Goal: Transaction & Acquisition: Purchase product/service

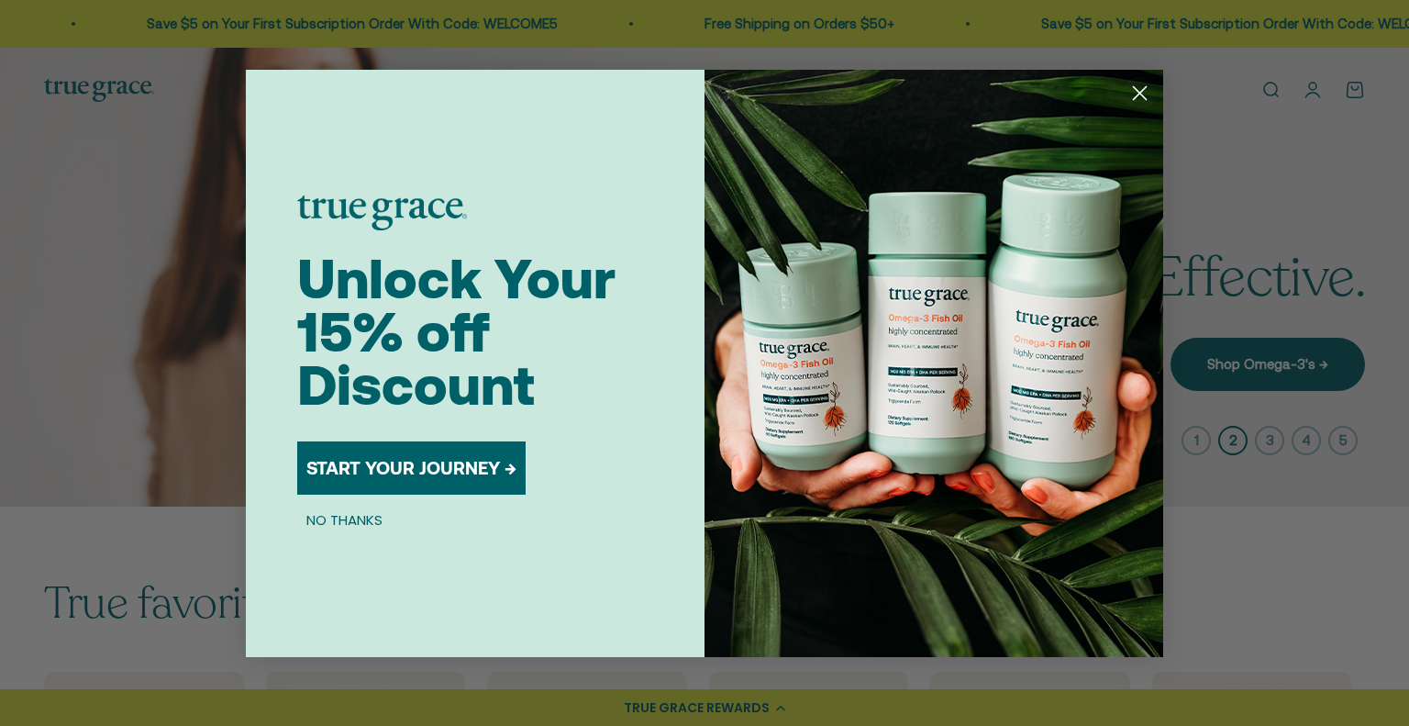
click at [1134, 96] on circle "Close dialog" at bounding box center [1140, 92] width 30 height 30
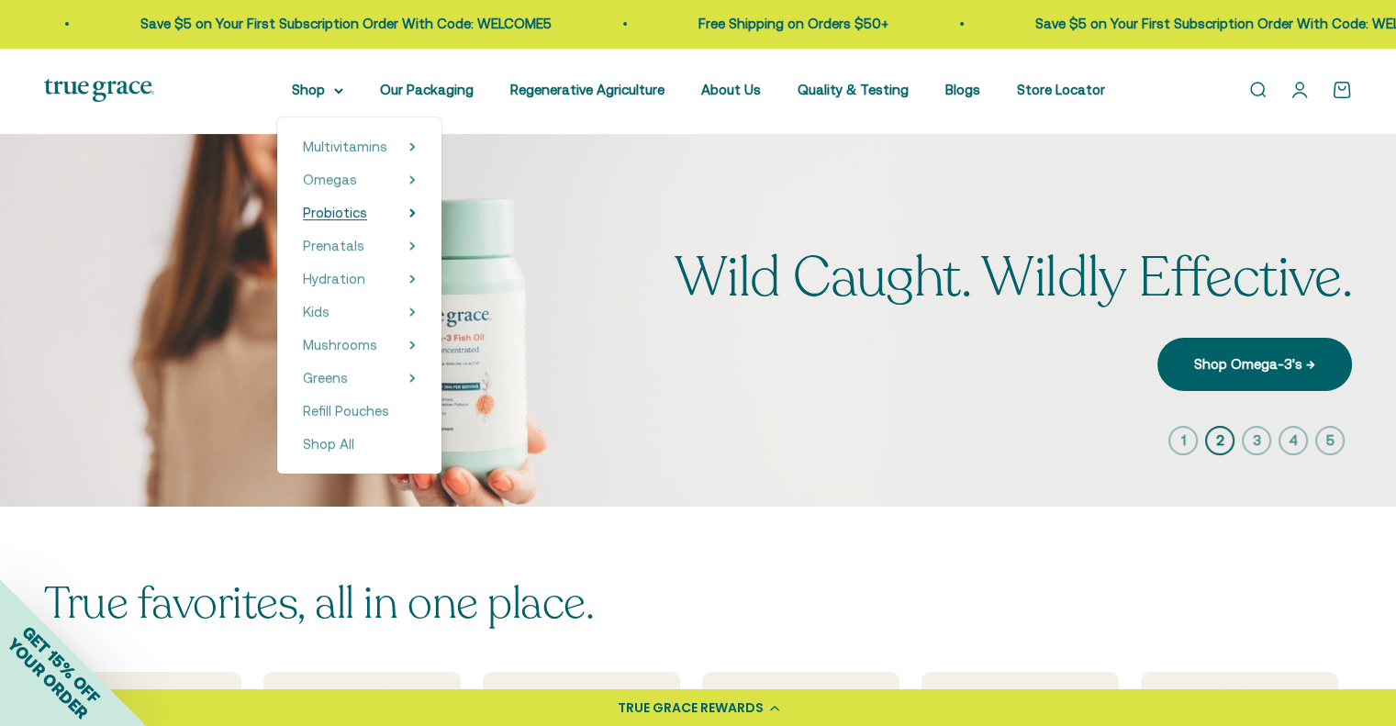
click at [413, 212] on summary "Probiotics" at bounding box center [359, 213] width 113 height 22
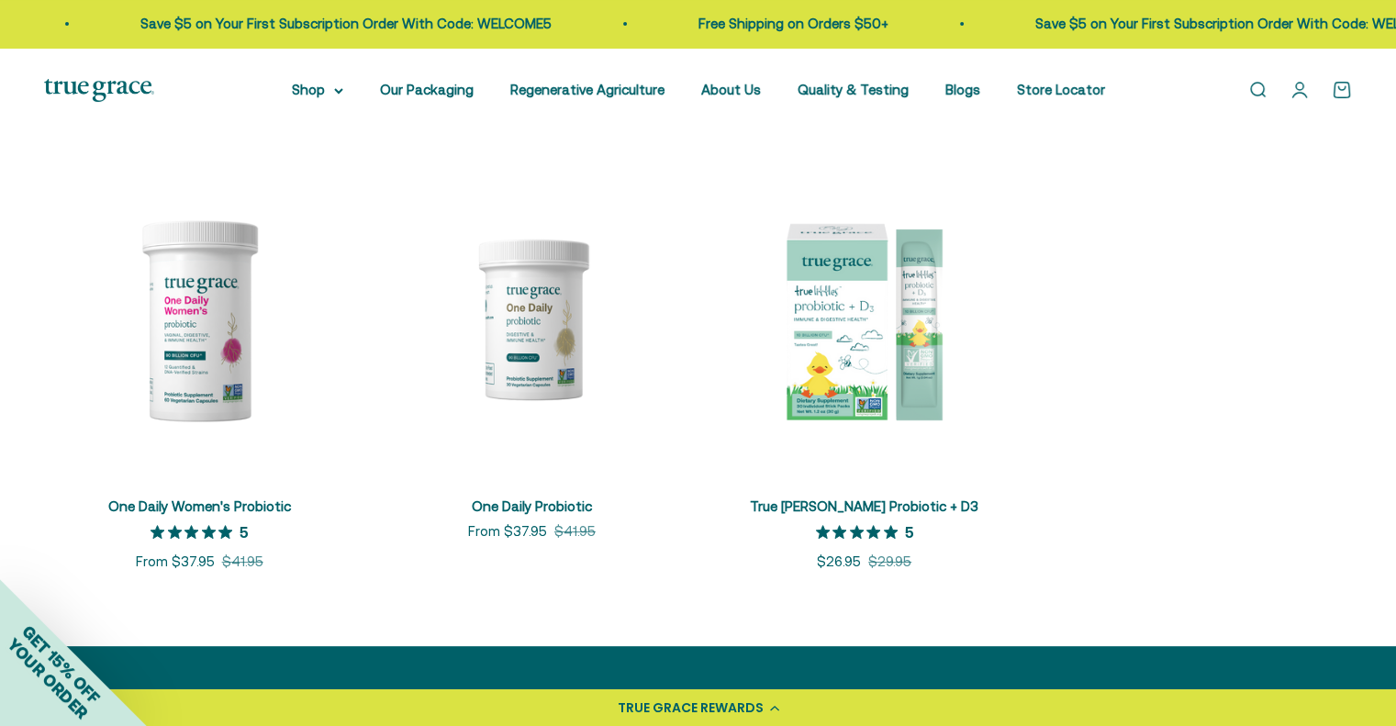
scroll to position [356, 0]
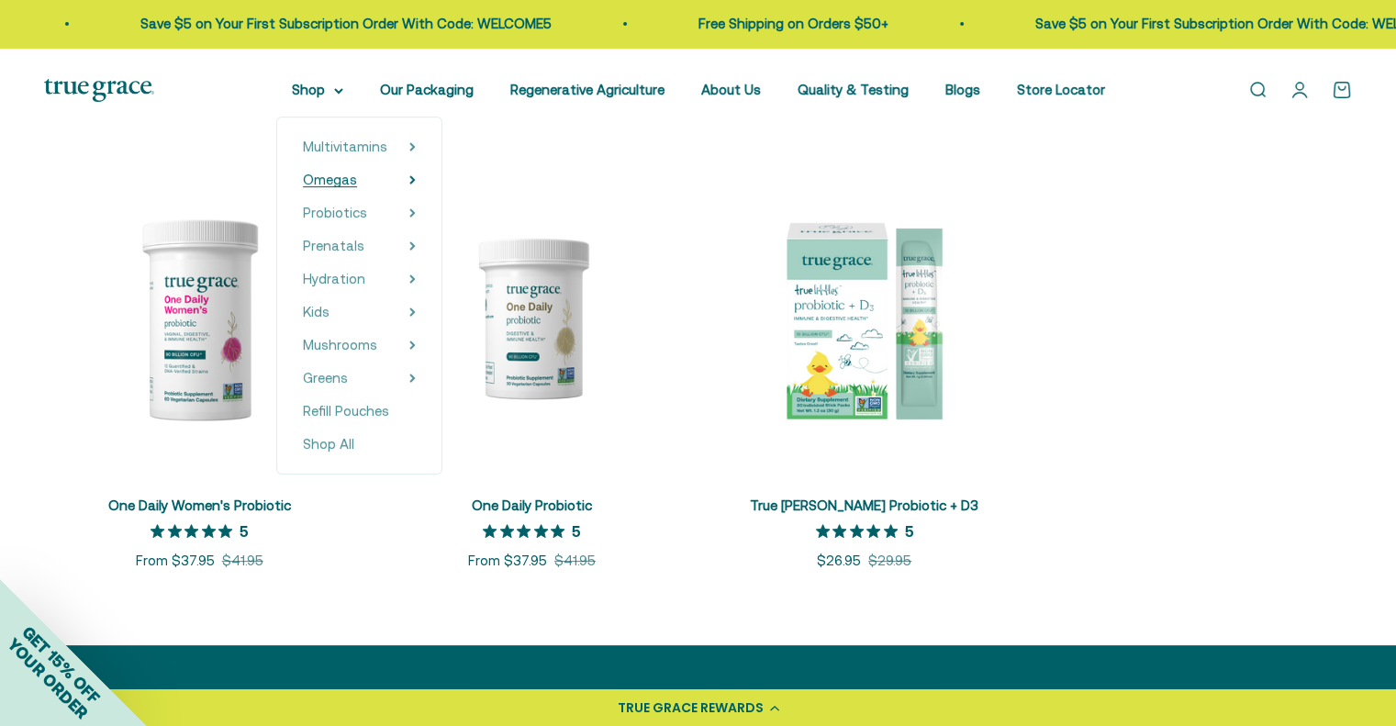
click at [357, 179] on span "Omegas" at bounding box center [330, 180] width 54 height 16
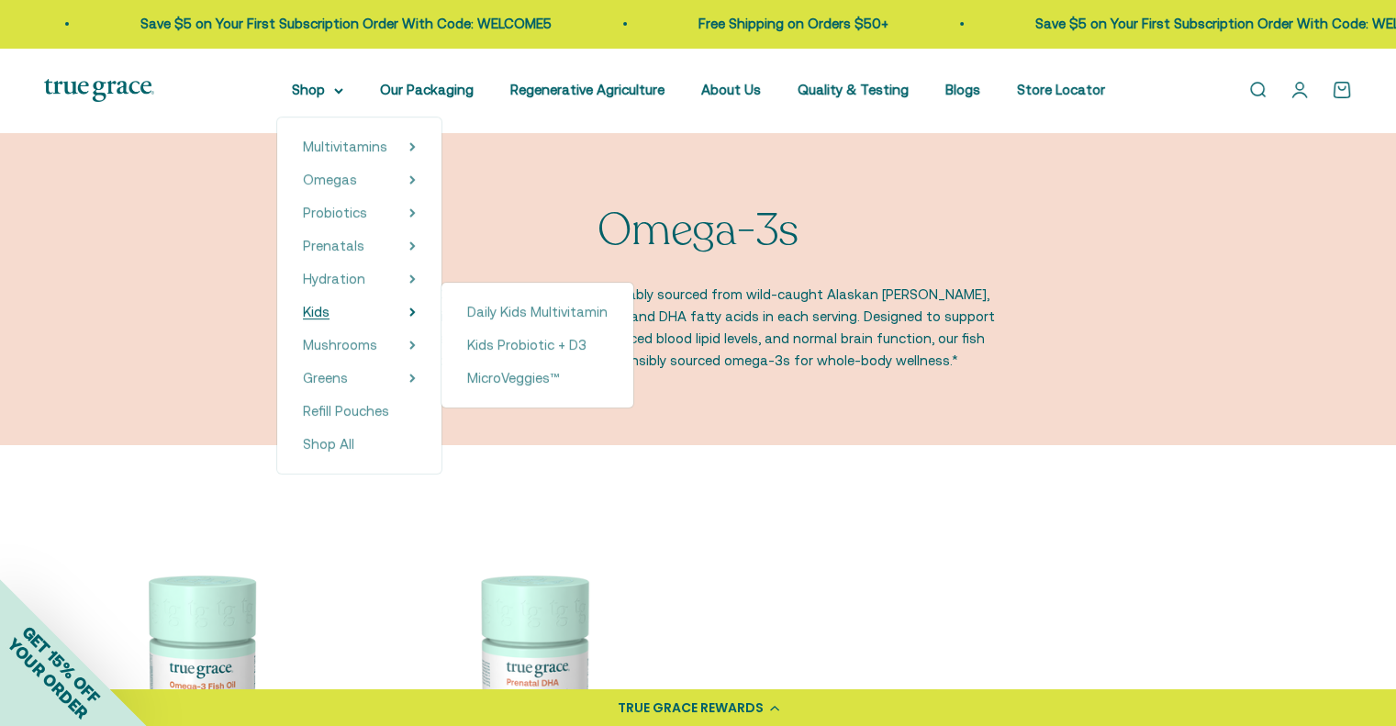
click at [329, 315] on span "Kids" at bounding box center [316, 312] width 27 height 16
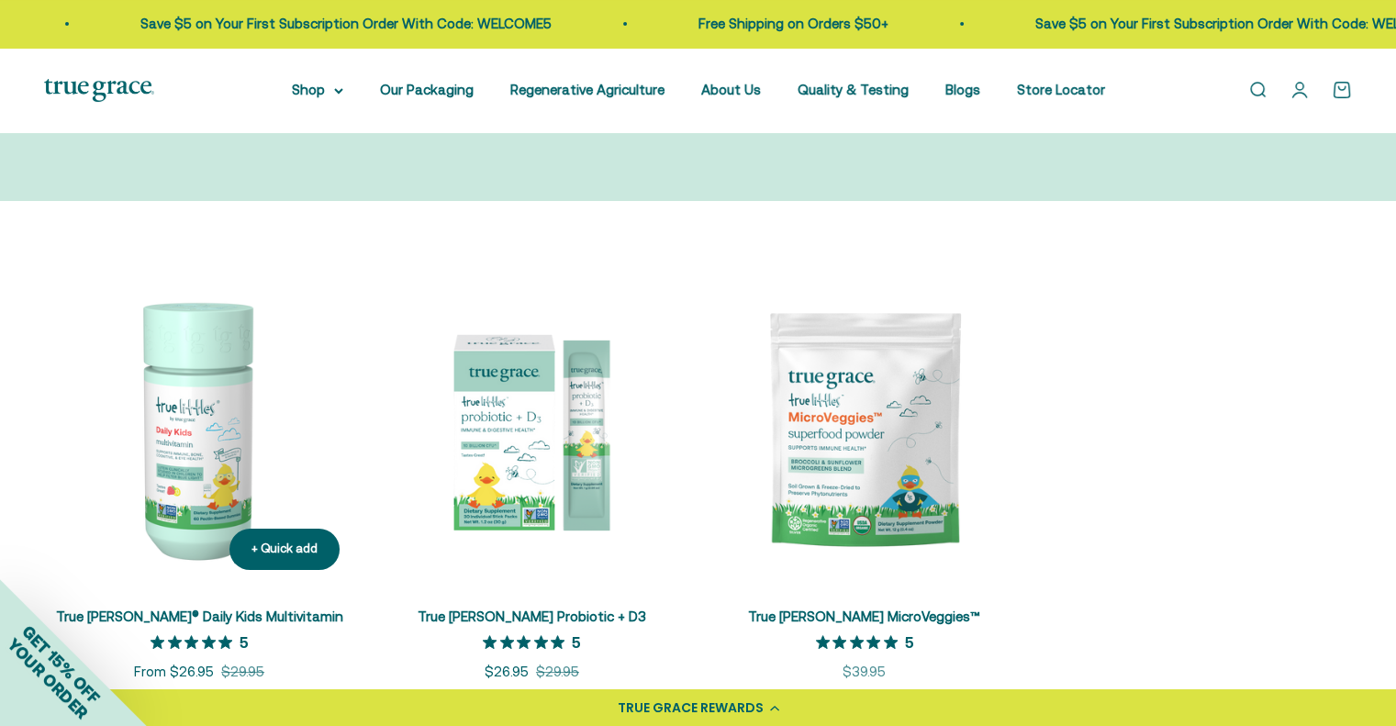
click at [224, 615] on link "True Littles® Daily Kids Multivitamin" at bounding box center [199, 616] width 287 height 16
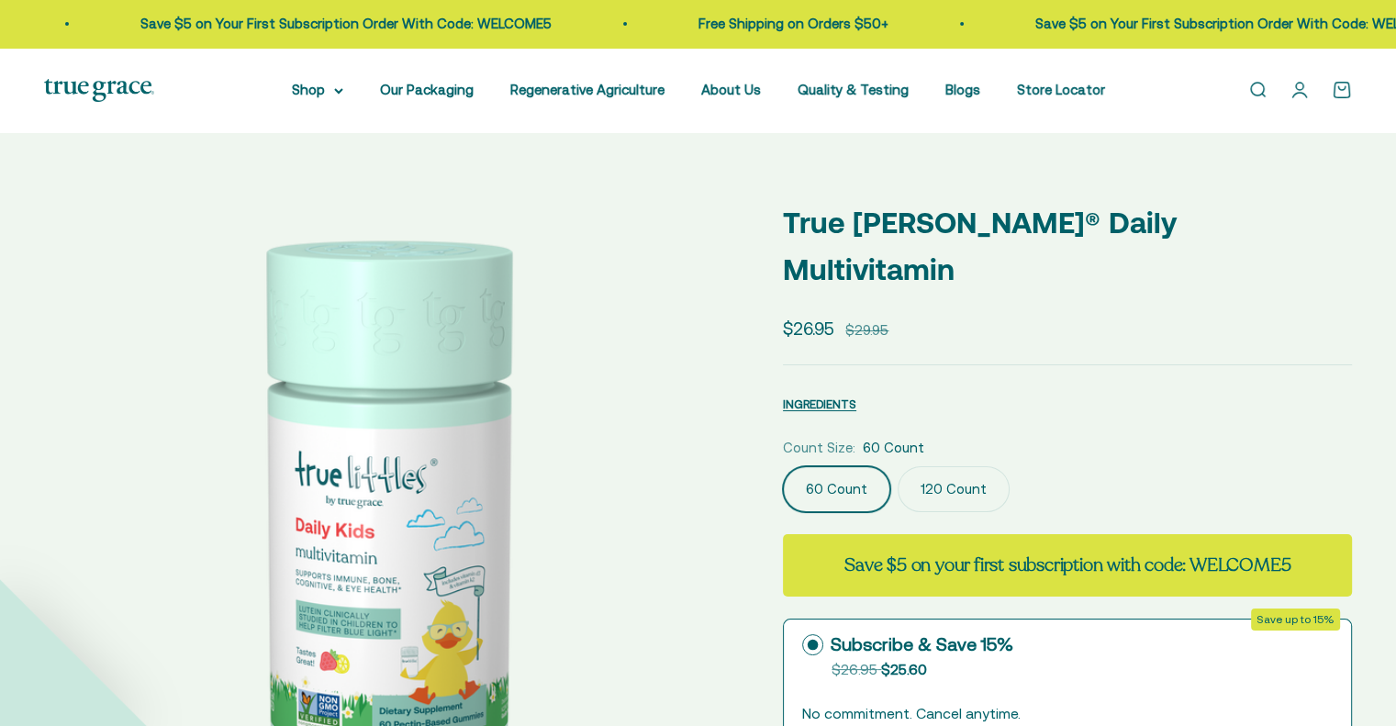
select select "3"
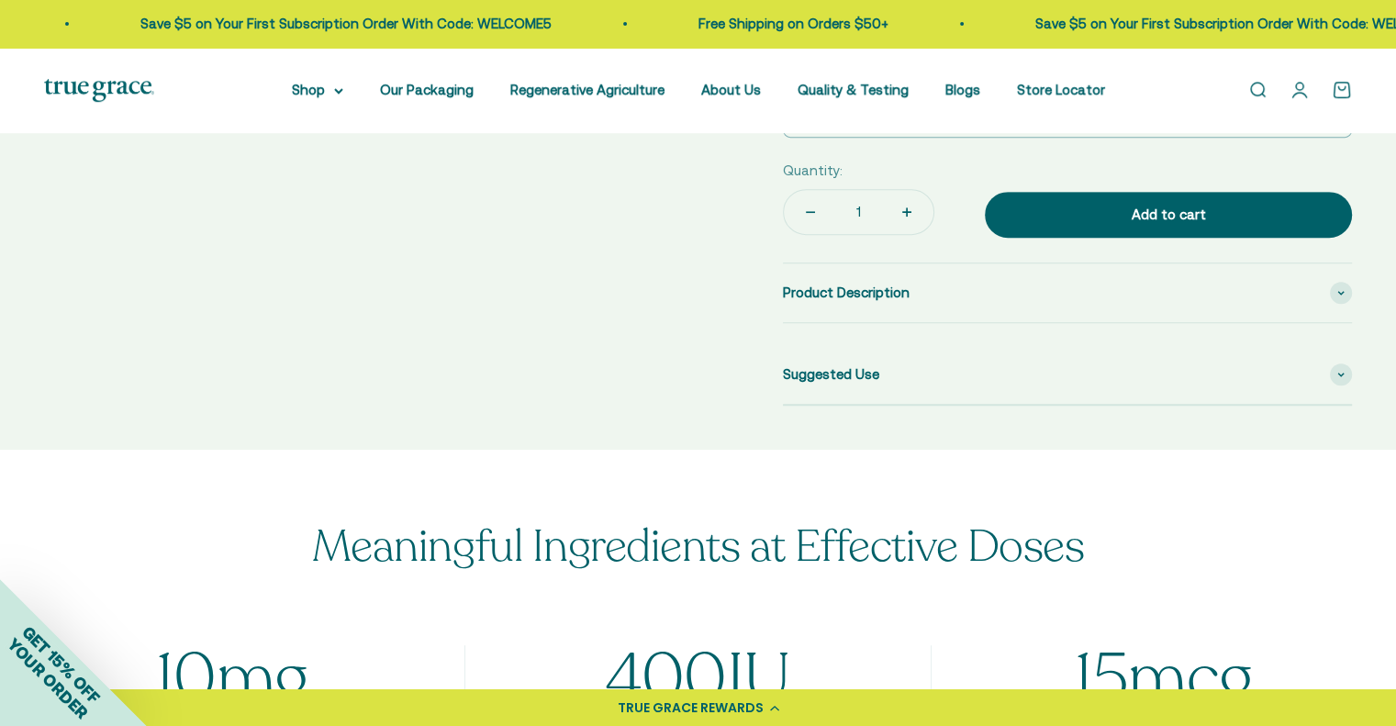
scroll to position [506, 0]
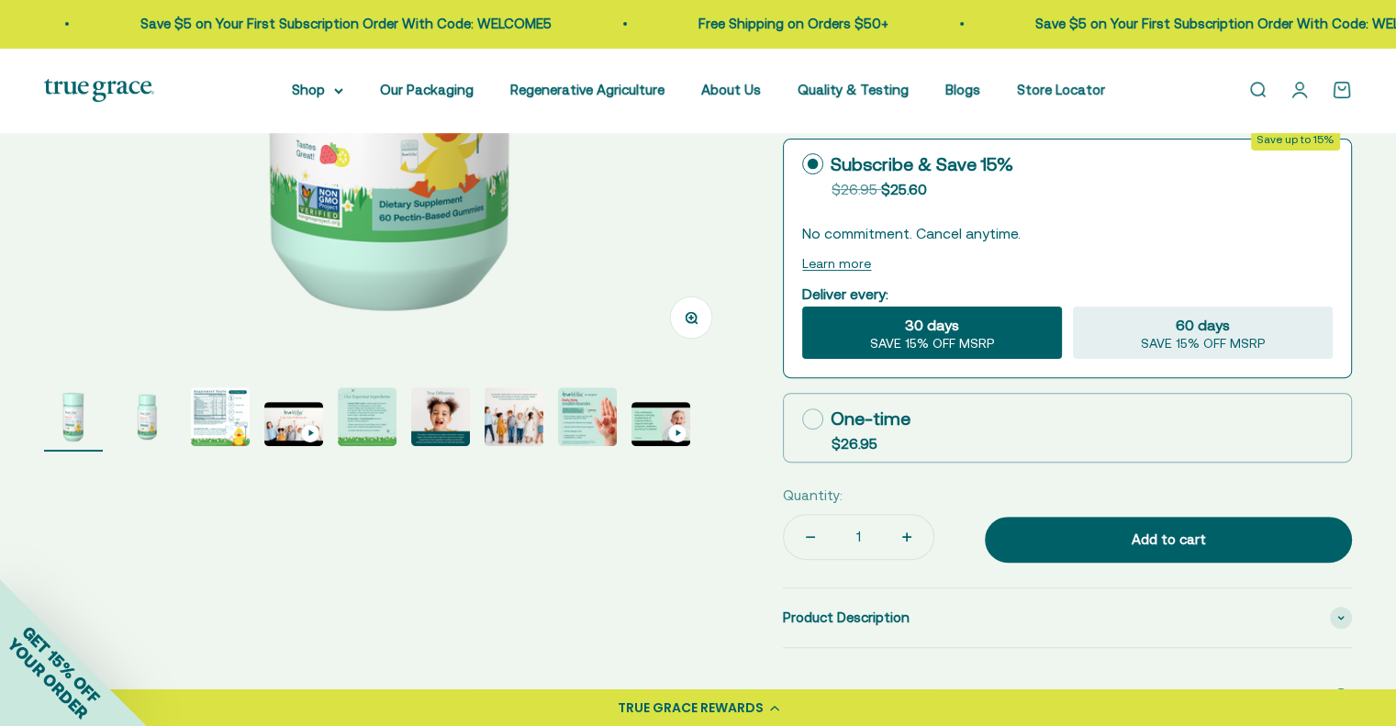
click at [804, 688] on span "Suggested Use" at bounding box center [831, 699] width 96 height 22
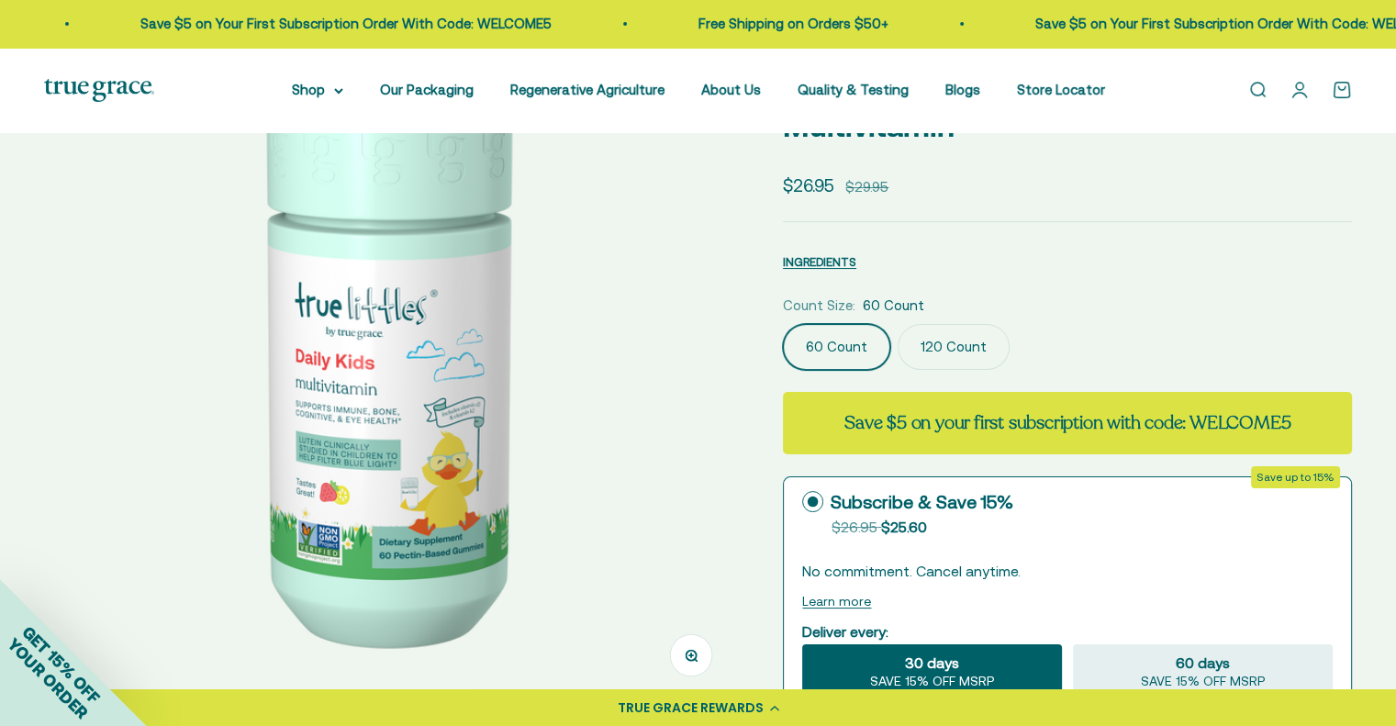
scroll to position [17, 0]
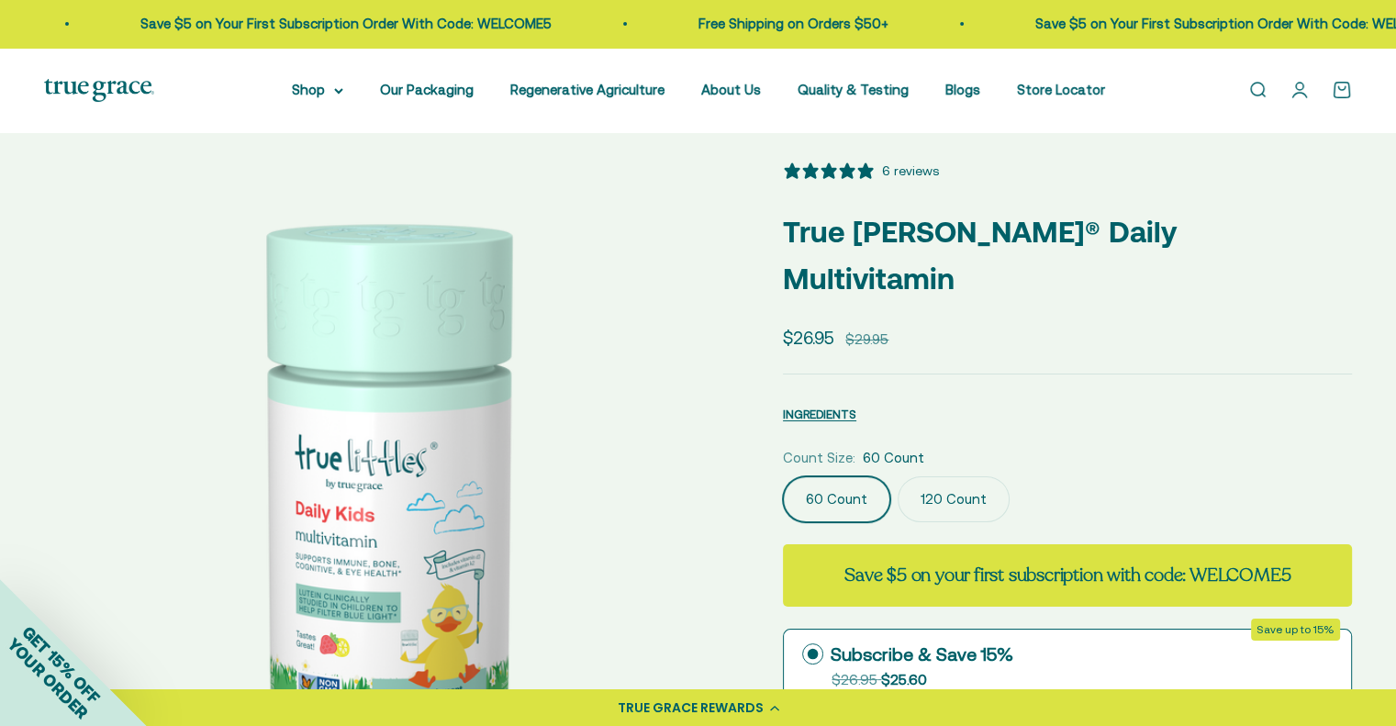
click at [926, 476] on label "120 Count" at bounding box center [953, 499] width 112 height 46
click at [783, 475] on input "120 Count" at bounding box center [782, 475] width 1 height 1
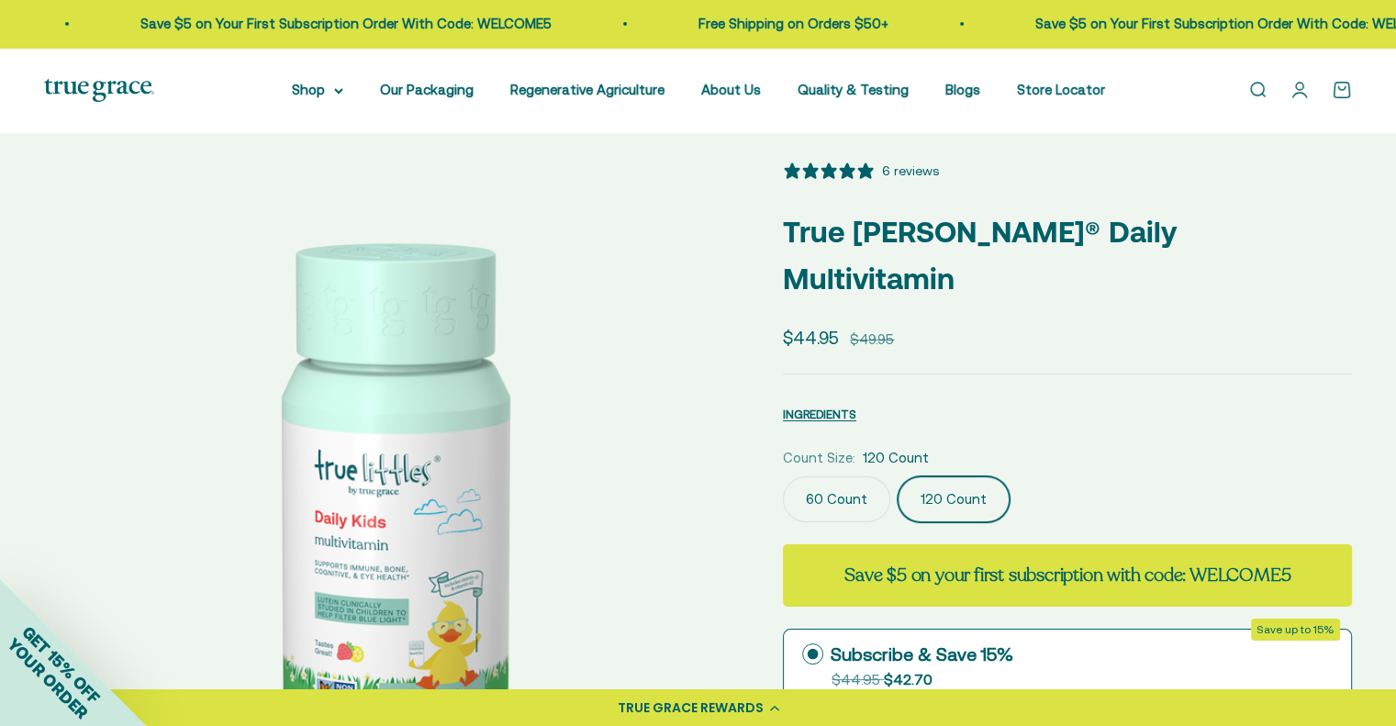
click at [861, 476] on label "60 Count" at bounding box center [836, 499] width 107 height 46
click at [783, 475] on input "60 Count" at bounding box center [782, 475] width 1 height 1
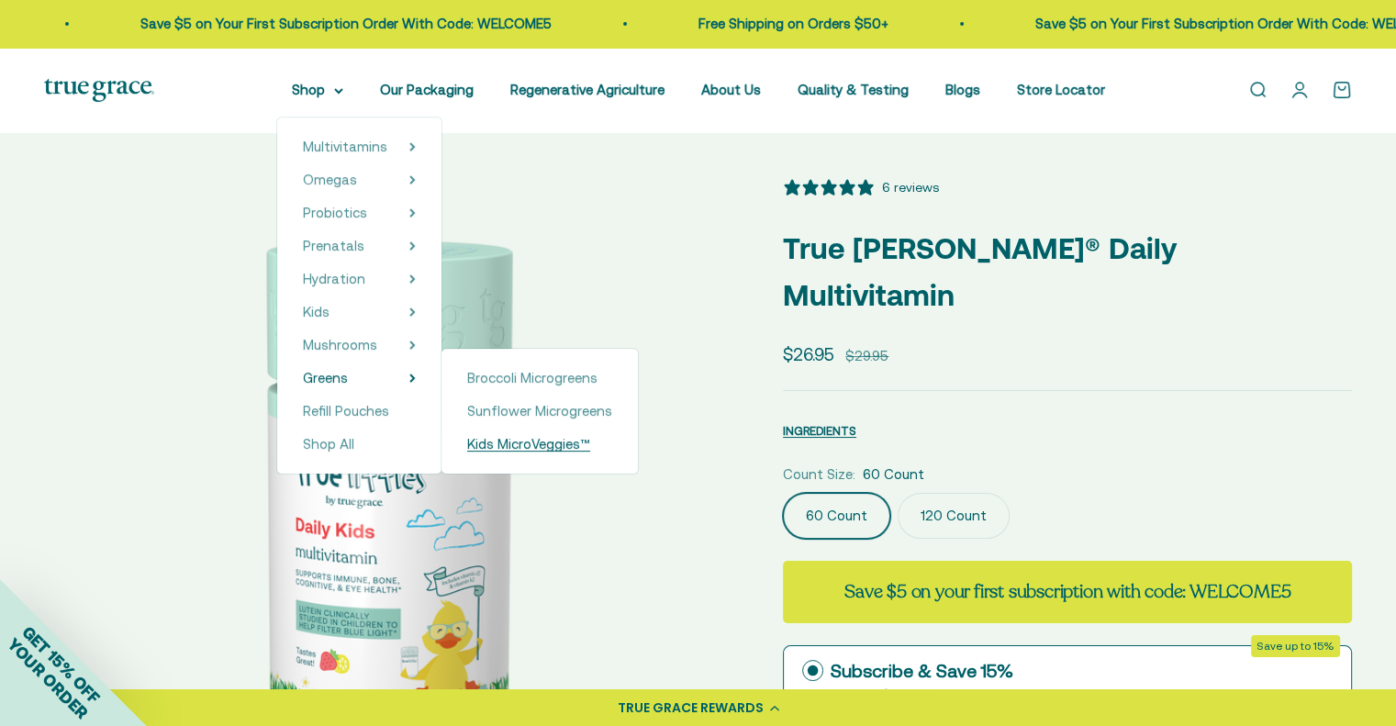
click at [562, 442] on span "Kids MicroVeggies™" at bounding box center [528, 444] width 123 height 16
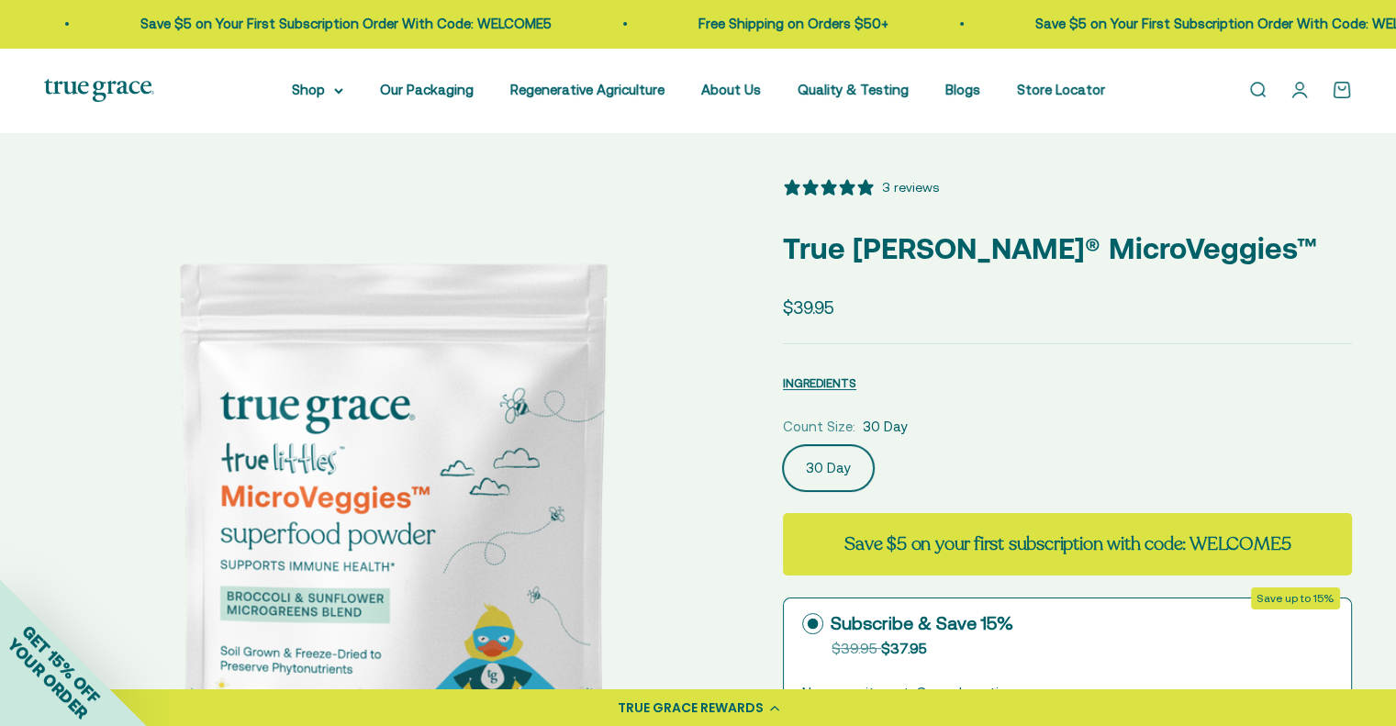
select select "3"
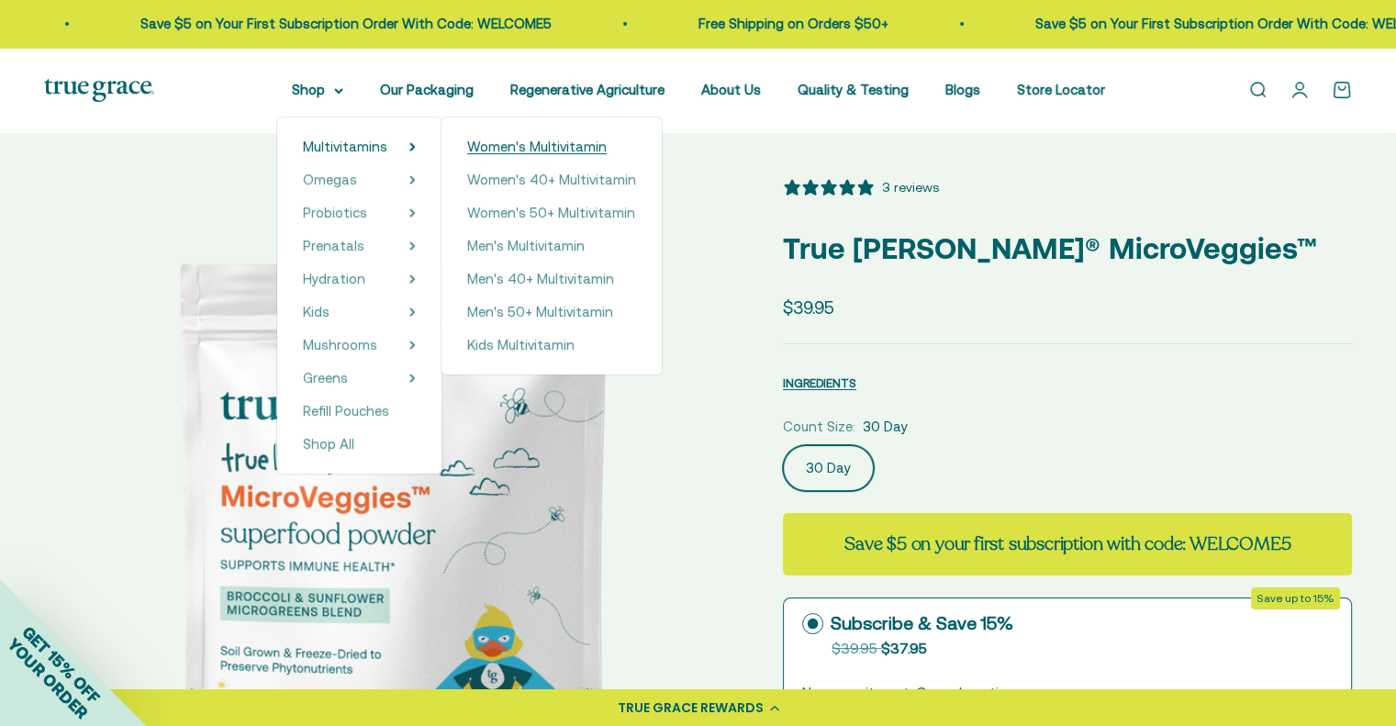
click at [548, 145] on span "Women's Multivitamin" at bounding box center [536, 147] width 139 height 16
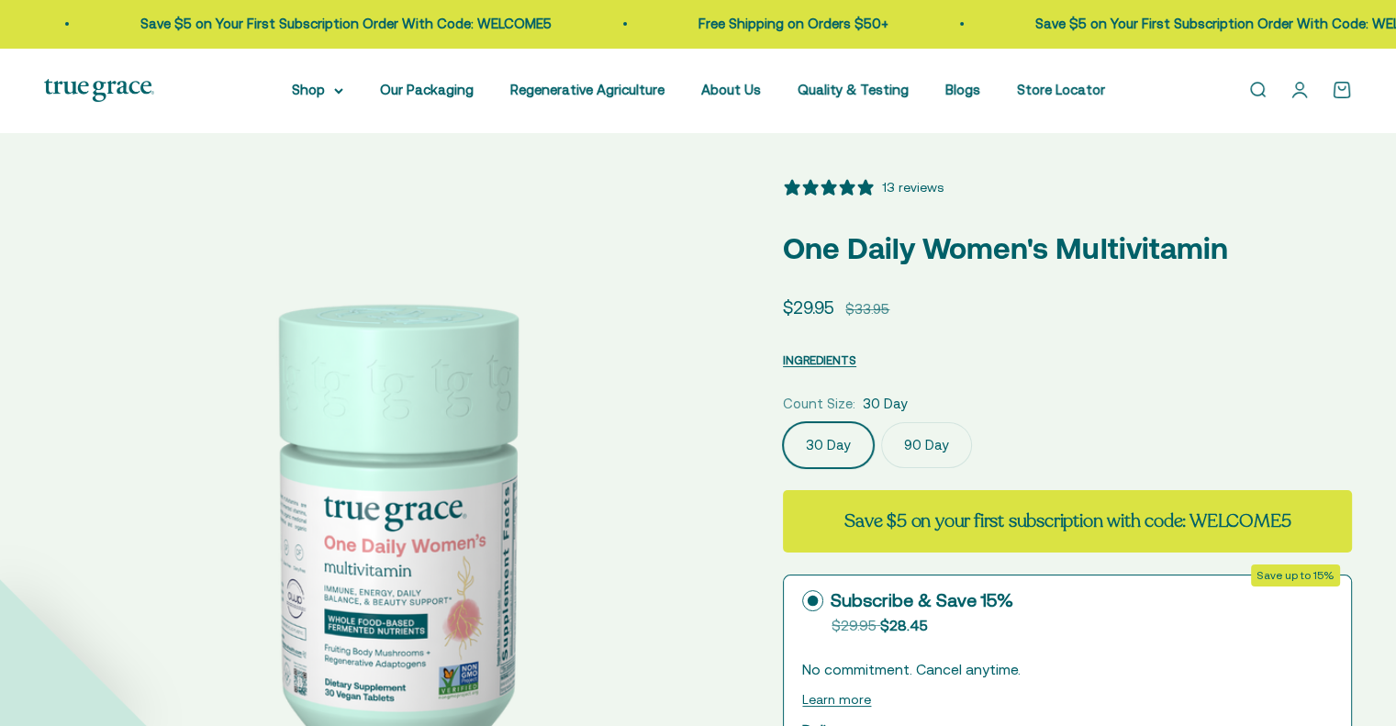
scroll to position [358, 0]
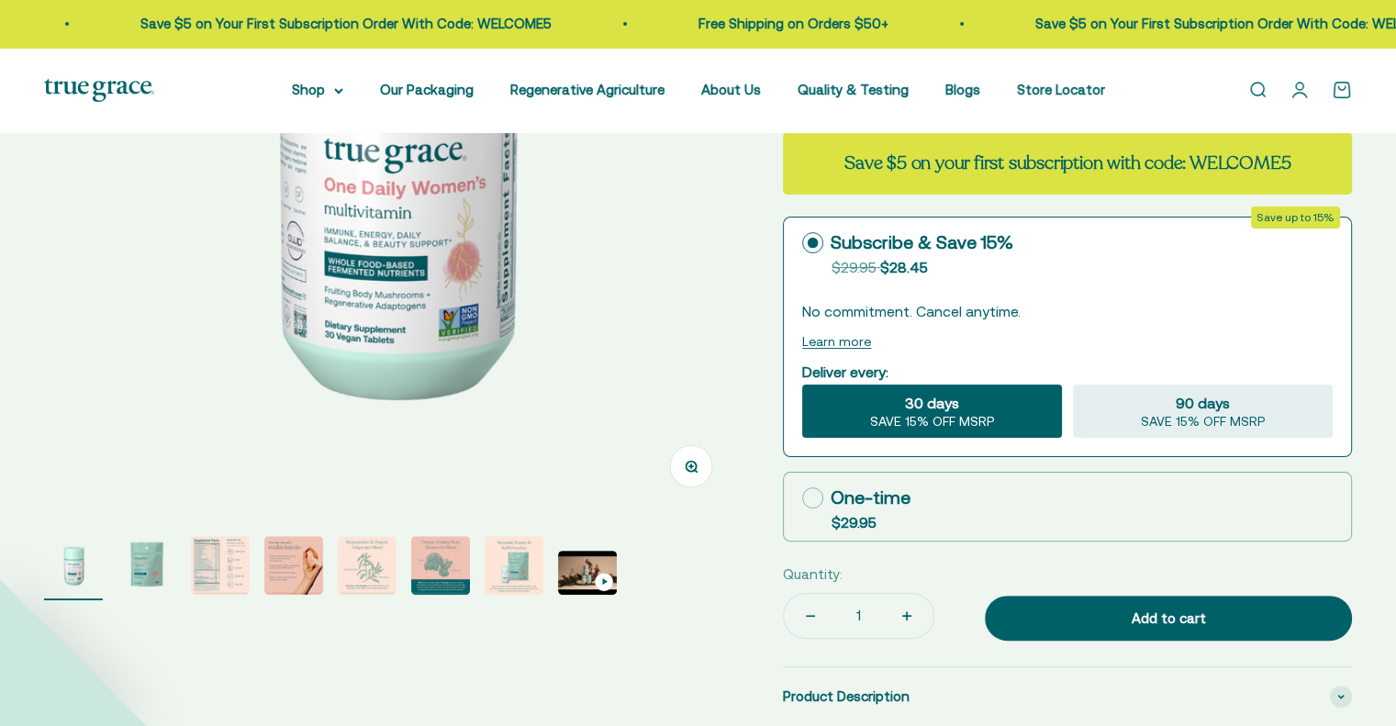
select select "3"
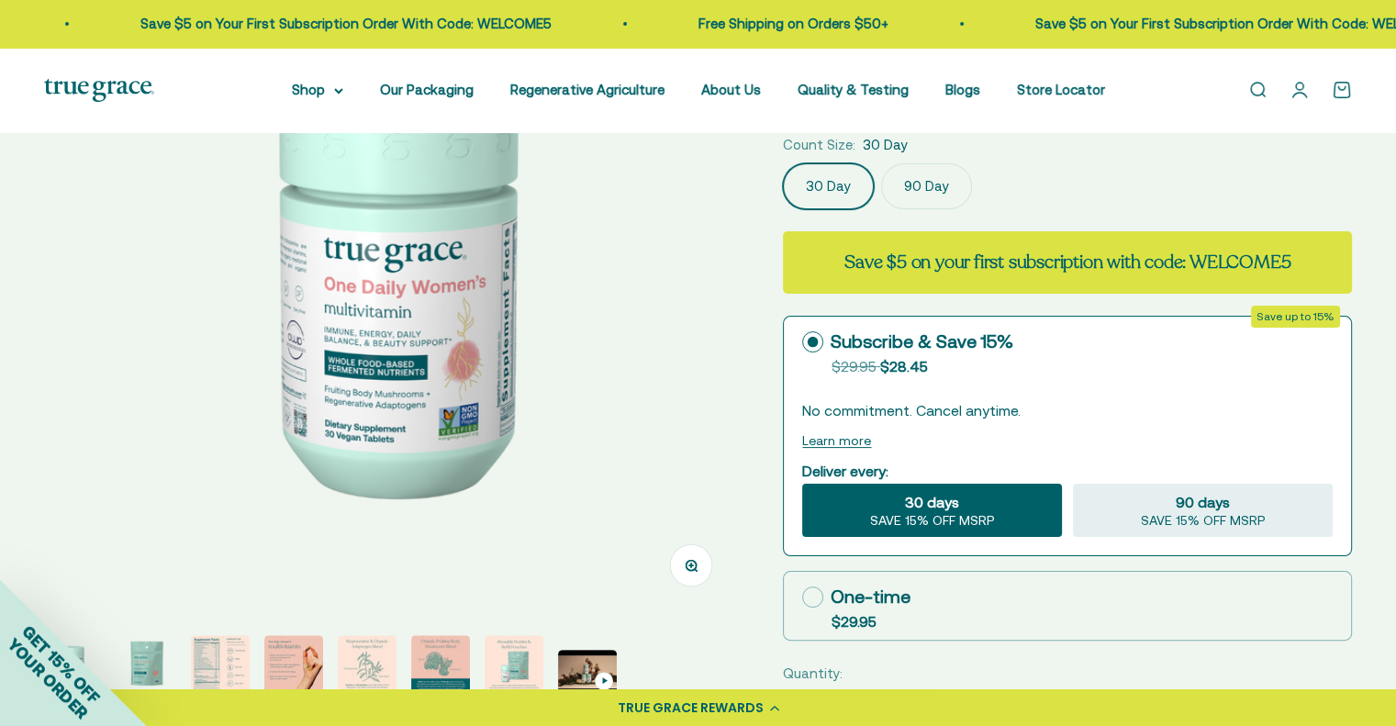
scroll to position [233, 0]
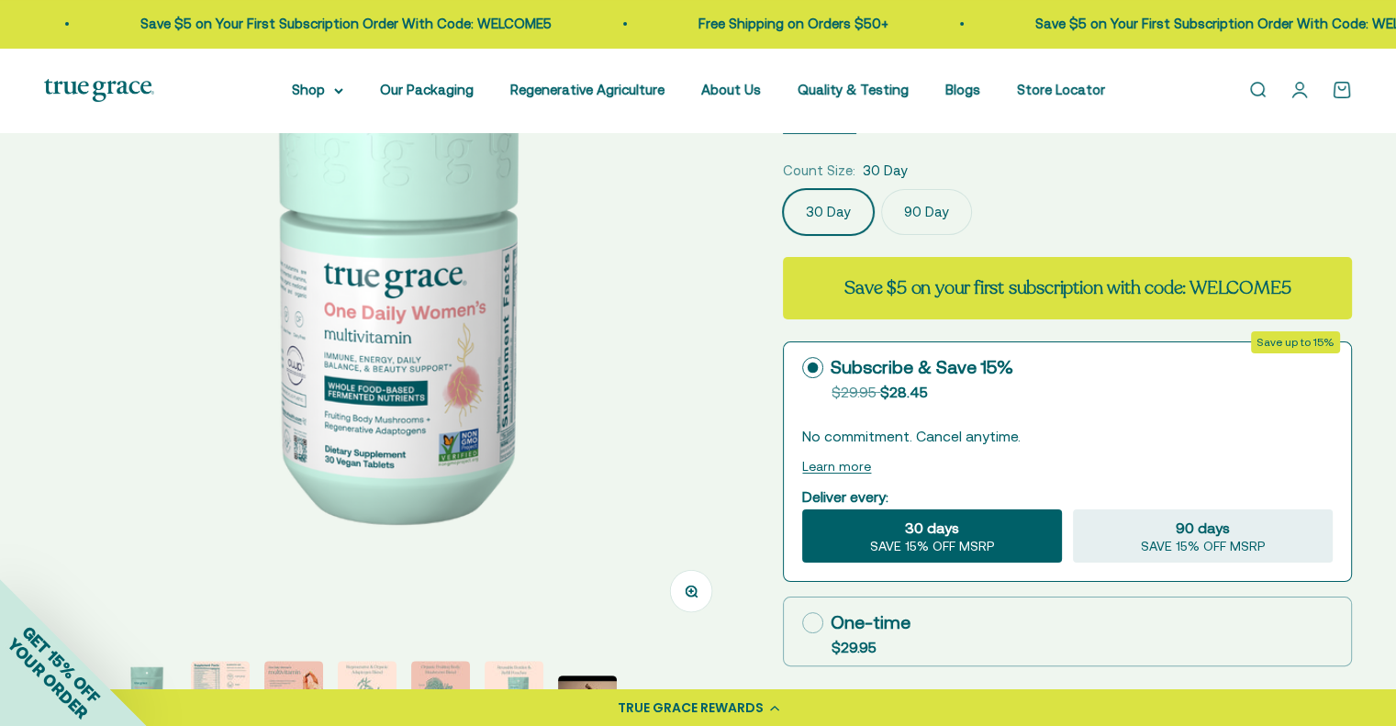
click at [947, 201] on label "90 Day" at bounding box center [926, 212] width 91 height 46
click at [783, 189] on input "90 Day" at bounding box center [782, 188] width 1 height 1
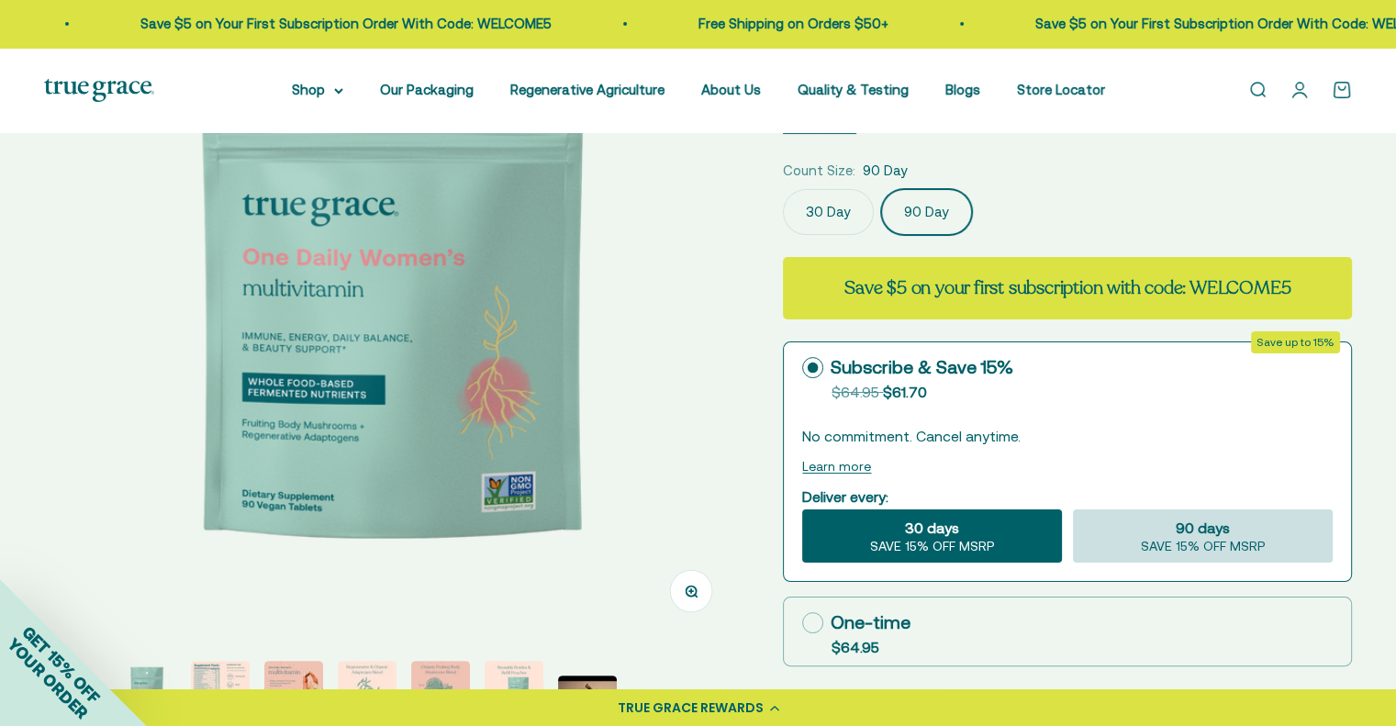
click at [1203, 542] on span "SAVE 15% OFF MSRP" at bounding box center [1203, 547] width 125 height 17
click at [1073, 509] on input "90 days SAVE 15% OFF MSRP" at bounding box center [1072, 508] width 1 height 1
radio input "true"
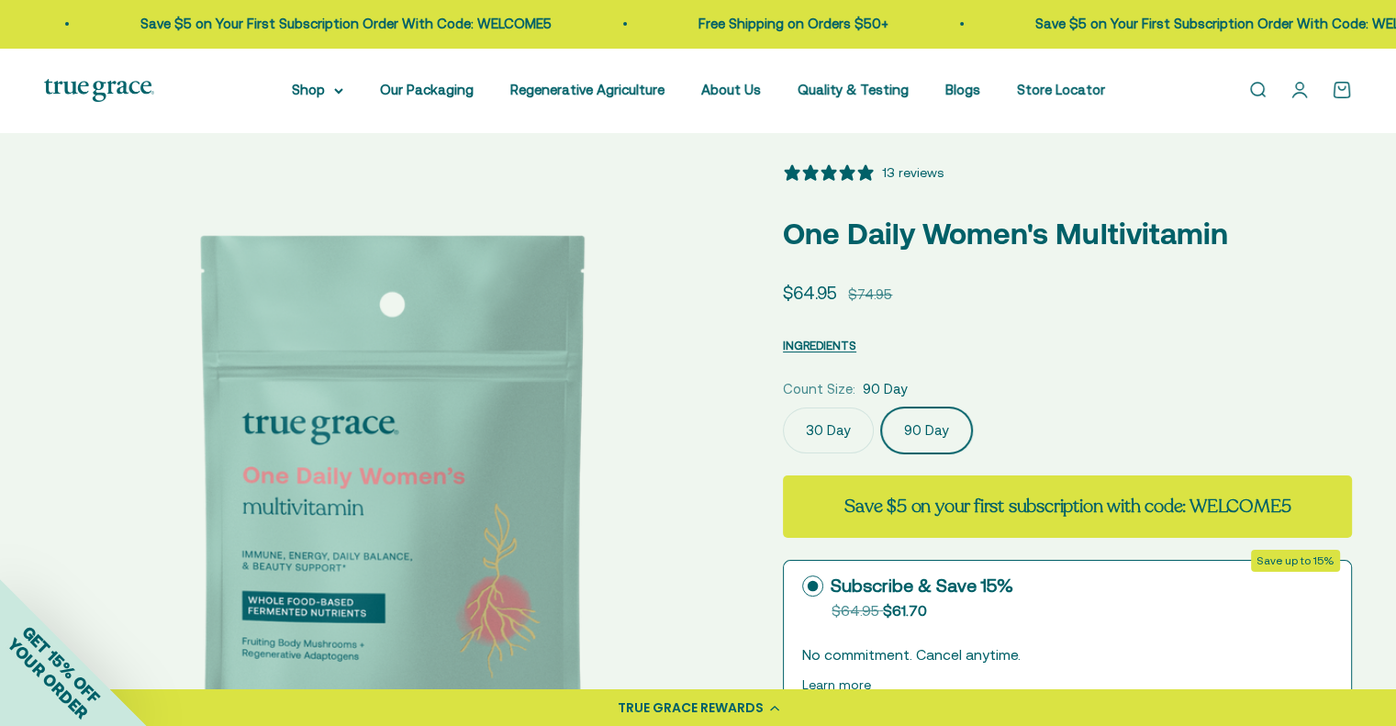
scroll to position [0, 0]
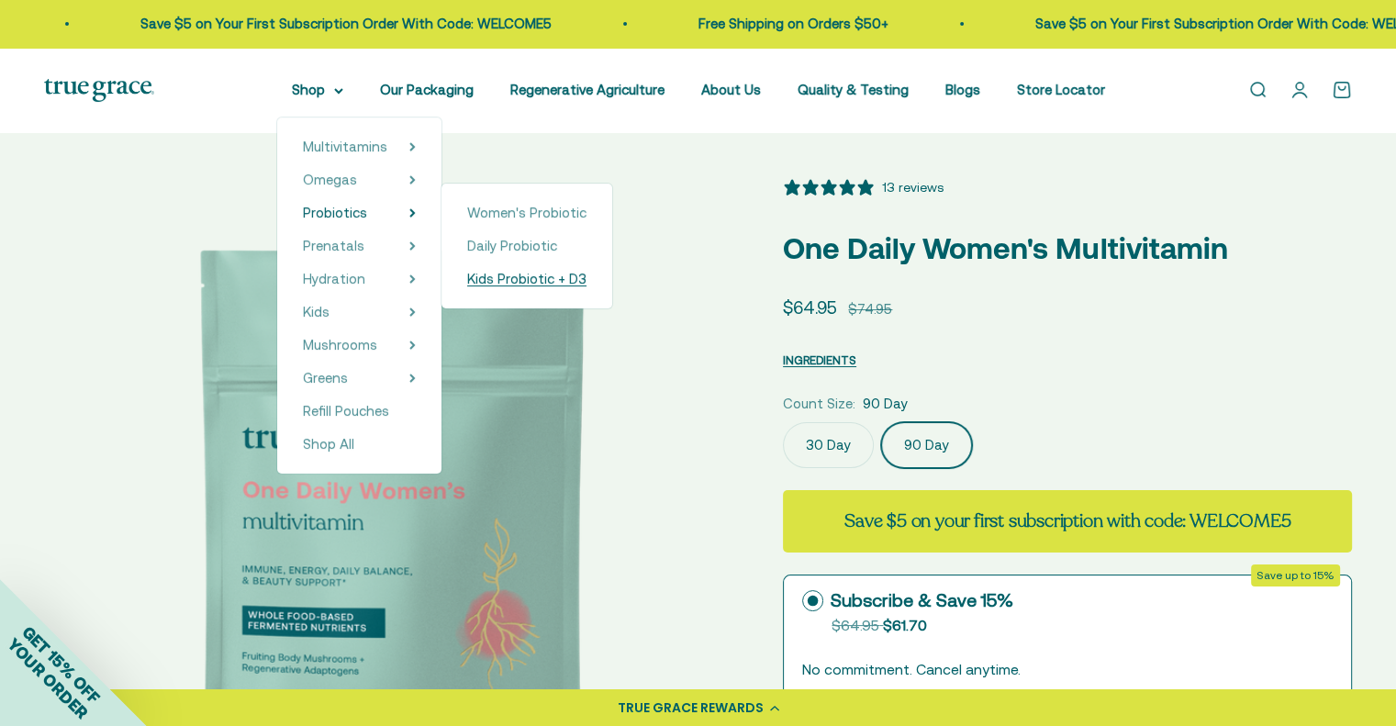
click at [528, 279] on span "Kids Probiotic + D3" at bounding box center [526, 279] width 119 height 16
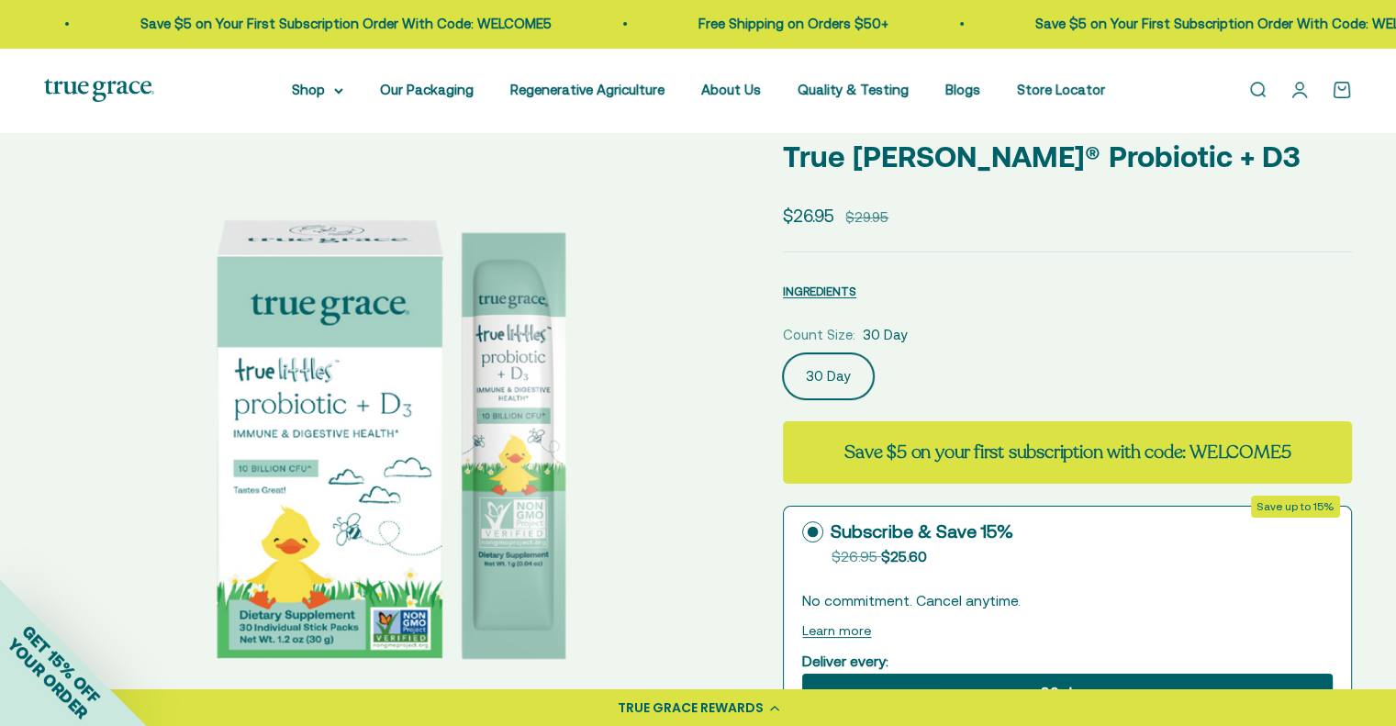
scroll to position [103, 0]
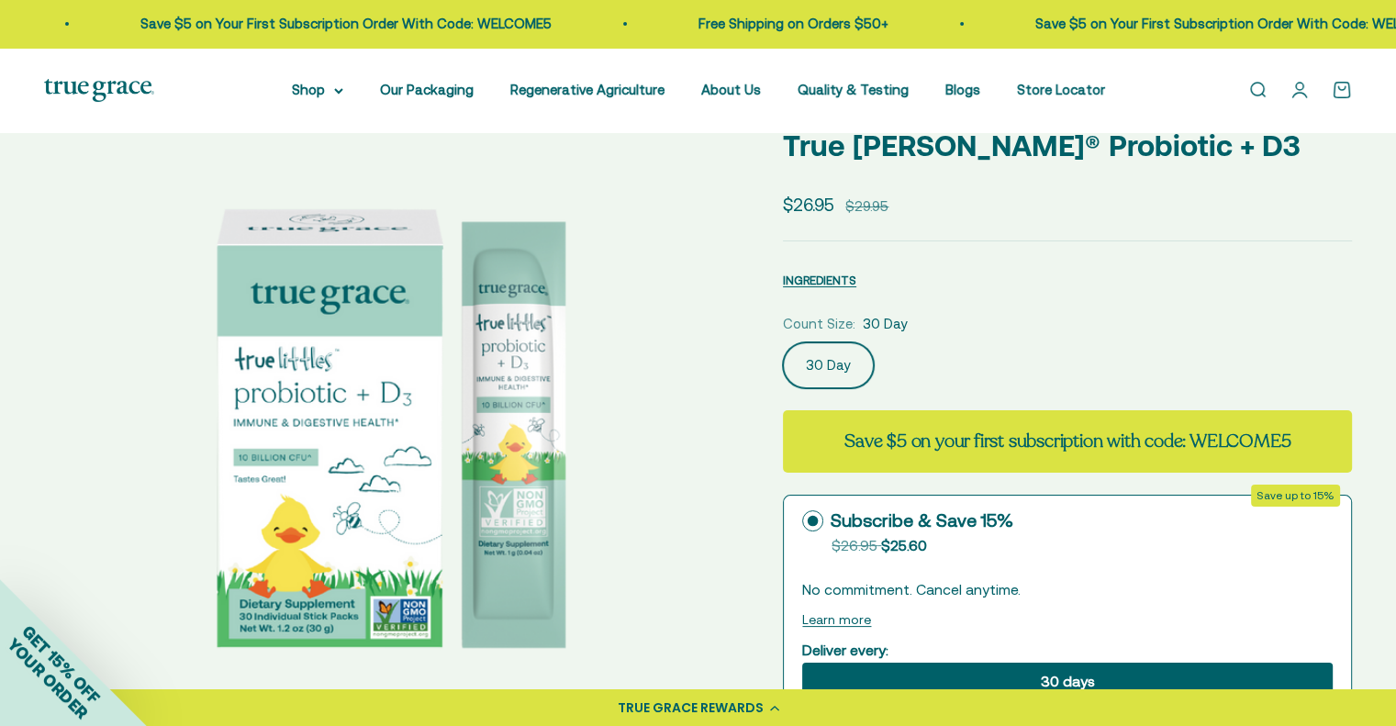
select select "3"
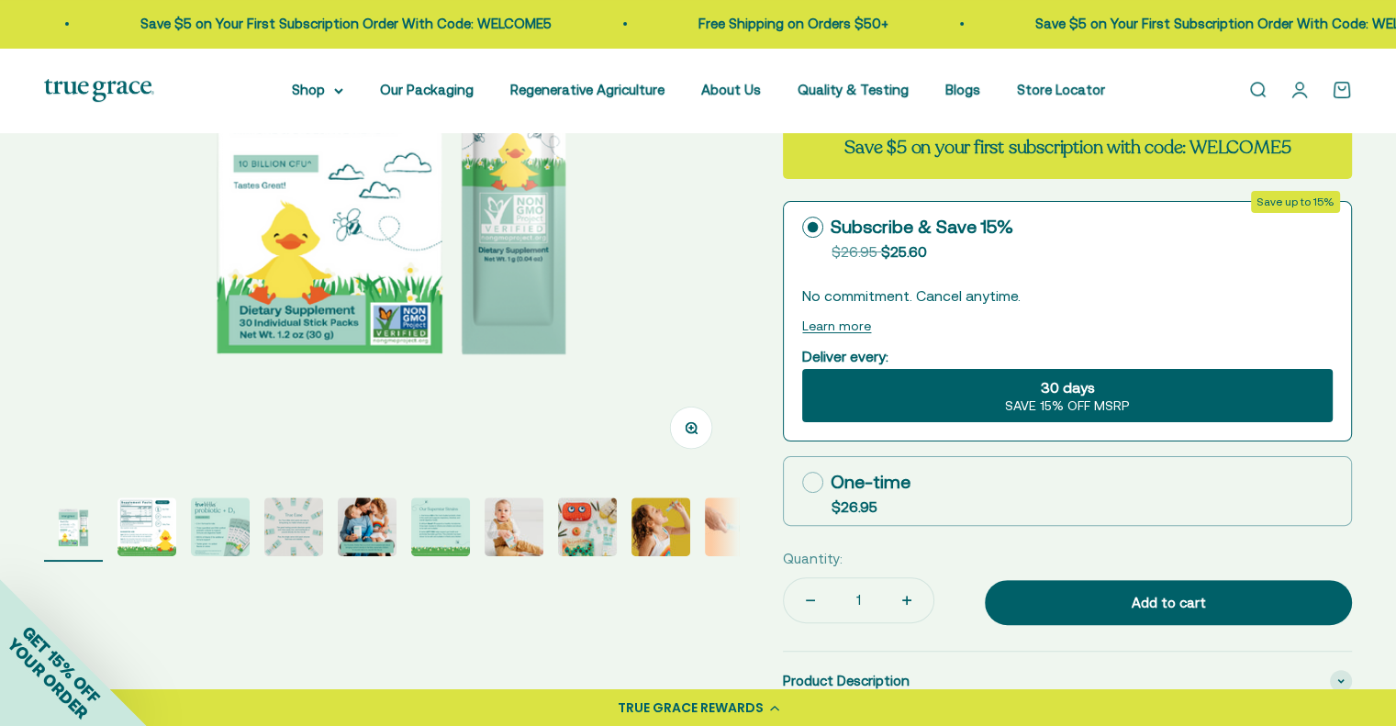
scroll to position [398, 0]
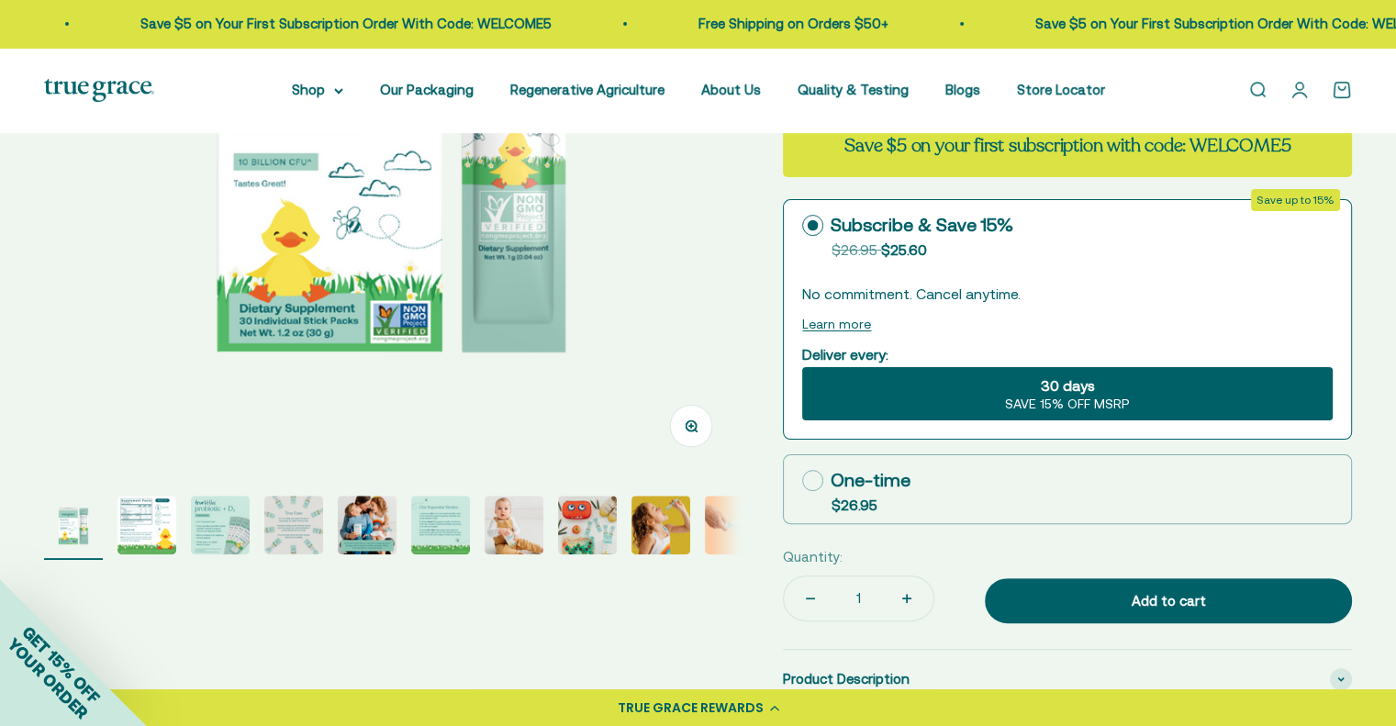
click at [518, 520] on img "Go to item 7" at bounding box center [513, 524] width 59 height 59
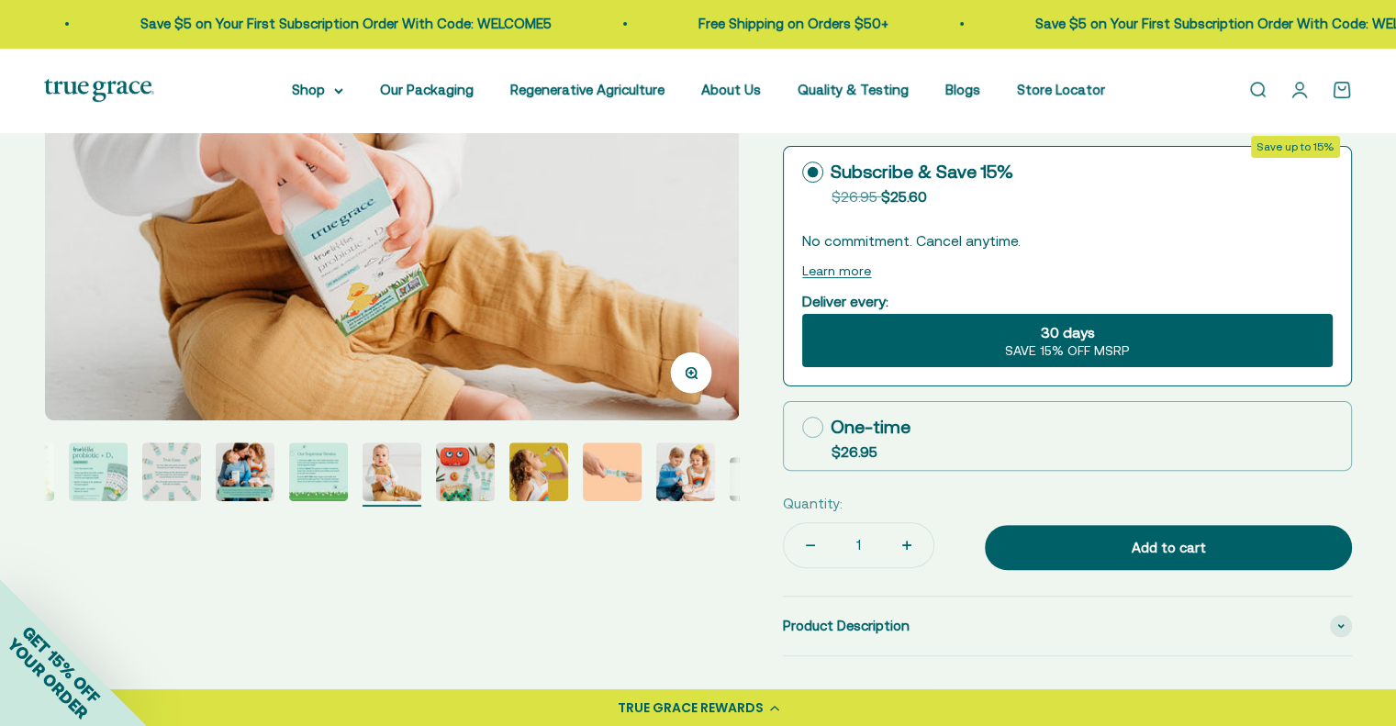
scroll to position [479, 0]
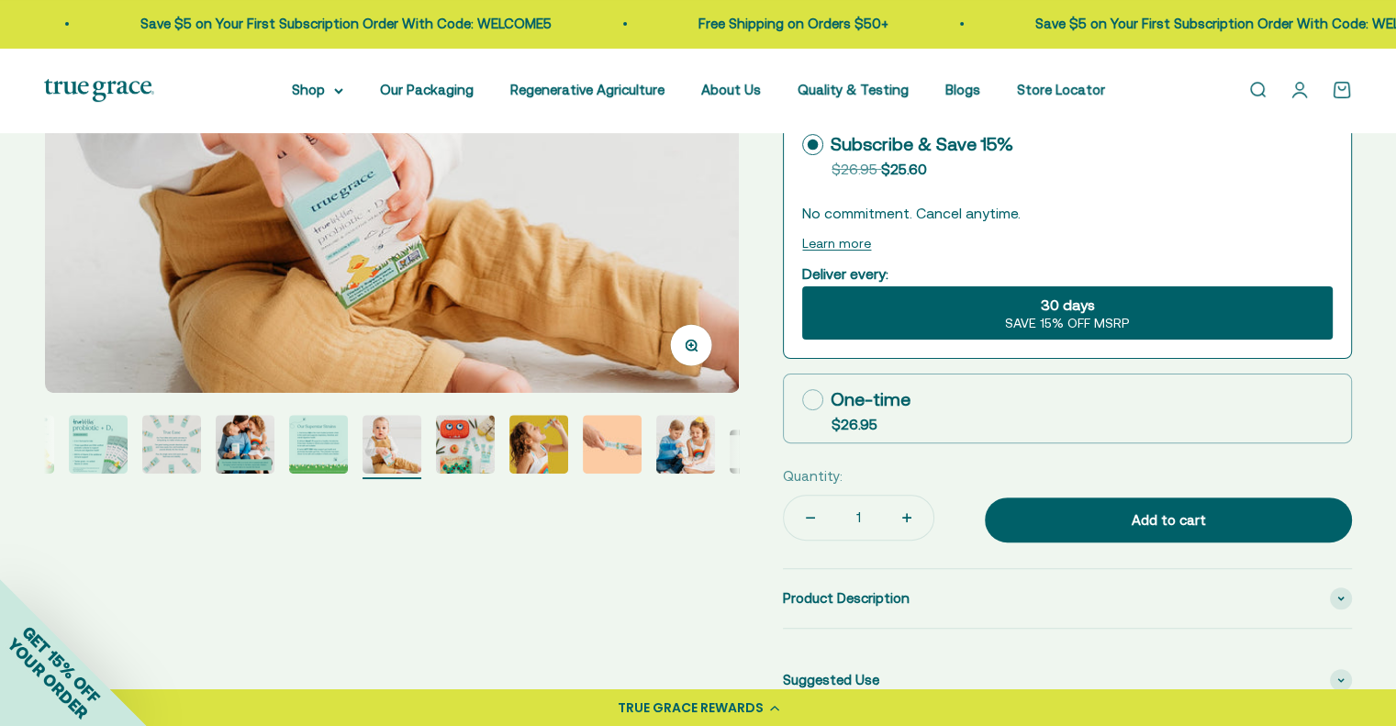
click at [235, 417] on img "Go to item 5" at bounding box center [245, 444] width 59 height 59
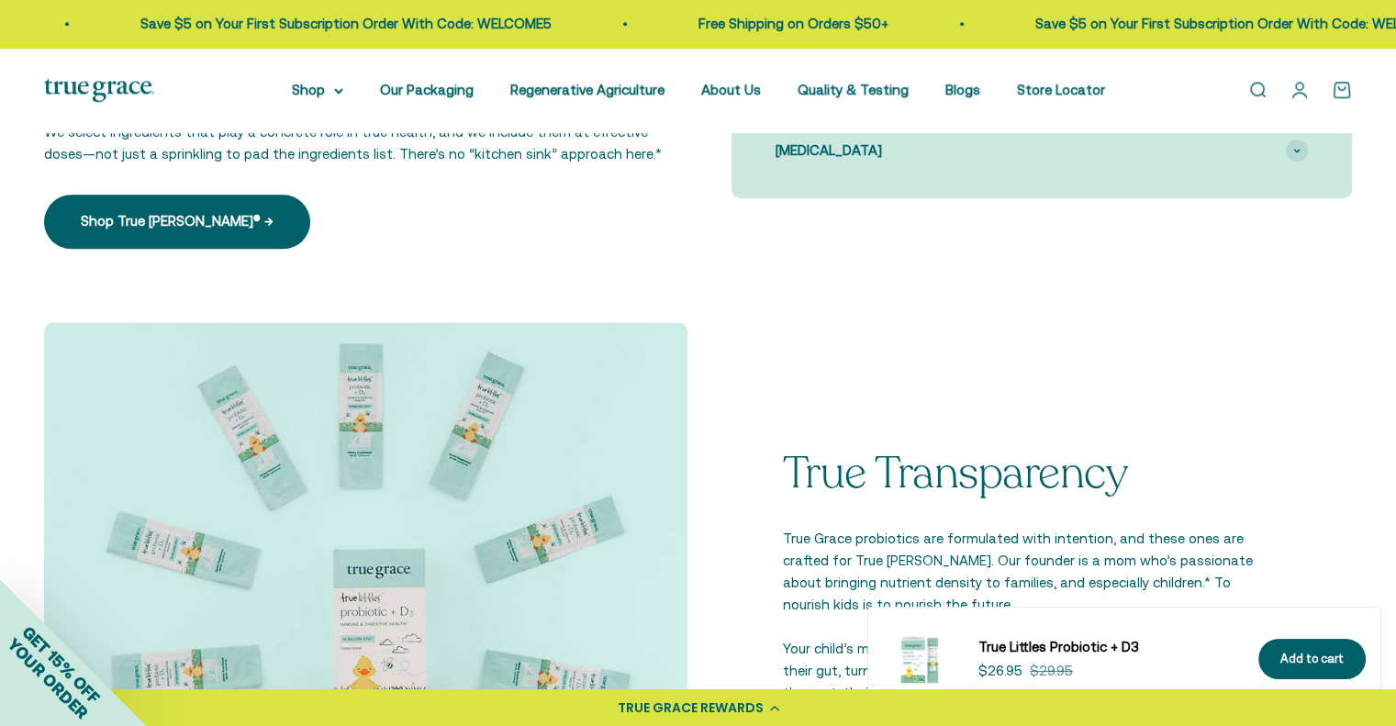
scroll to position [1949, 0]
